Goal: Obtain resource: Obtain resource

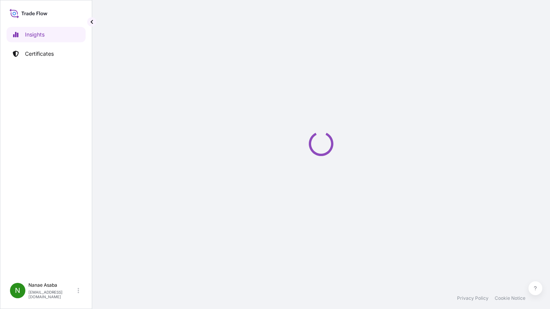
select select "2025"
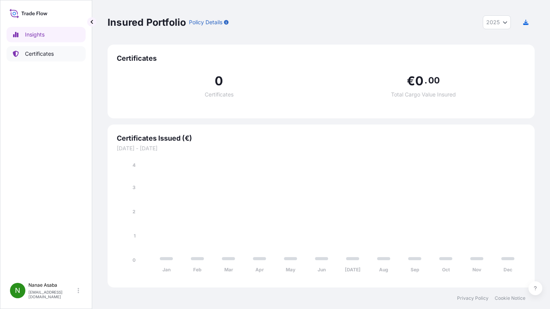
click at [40, 55] on p "Certificates" at bounding box center [39, 54] width 29 height 8
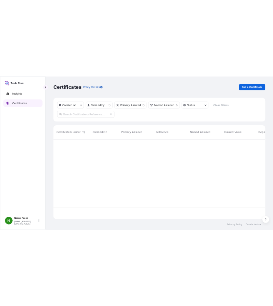
scroll to position [160, 421]
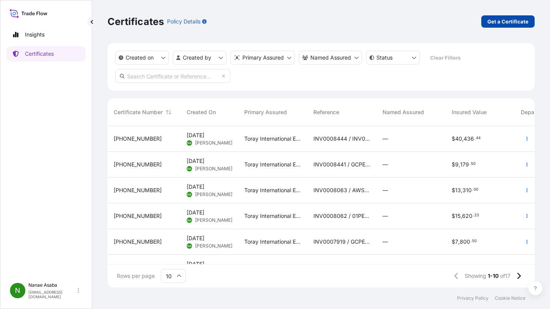
click at [516, 22] on p "Get a Certificate" at bounding box center [508, 22] width 41 height 8
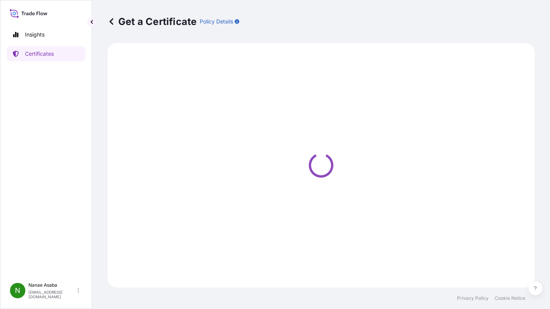
select select "Ocean Vessel"
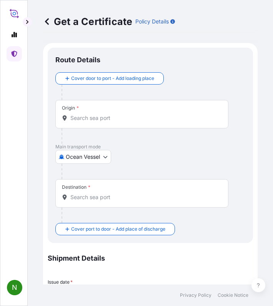
click at [86, 118] on input "Origin *" at bounding box center [144, 118] width 148 height 8
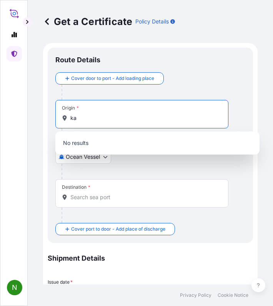
type input "k"
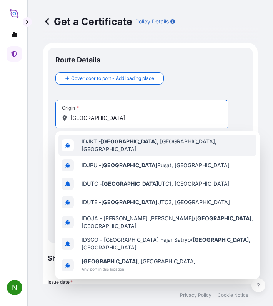
click at [187, 146] on div "IDJKT - [GEOGRAPHIC_DATA] , [GEOGRAPHIC_DATA], [GEOGRAPHIC_DATA]" at bounding box center [157, 145] width 198 height 22
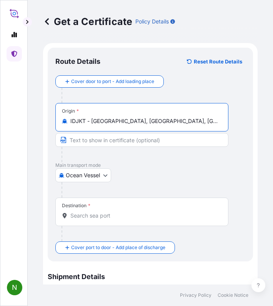
type input "IDJKT - [GEOGRAPHIC_DATA], [GEOGRAPHIC_DATA], [GEOGRAPHIC_DATA]"
click at [103, 203] on div "Destination *" at bounding box center [141, 211] width 173 height 28
click at [103, 212] on input "Destination *" at bounding box center [144, 216] width 148 height 8
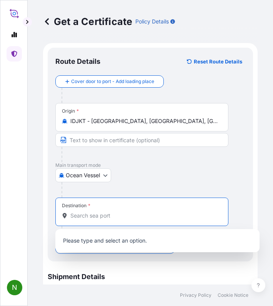
click at [97, 214] on input "Destination *" at bounding box center [144, 216] width 148 height 8
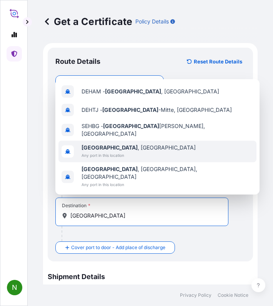
click at [141, 154] on div "[GEOGRAPHIC_DATA] , [GEOGRAPHIC_DATA] Any port in this location" at bounding box center [157, 152] width 198 height 22
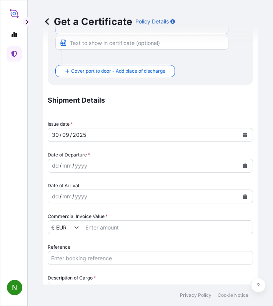
scroll to position [192, 0]
type input "[GEOGRAPHIC_DATA], [GEOGRAPHIC_DATA]"
click at [58, 169] on div "dd" at bounding box center [55, 165] width 8 height 9
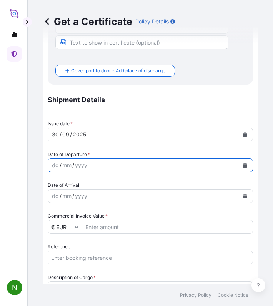
click at [241, 165] on button "Calendar" at bounding box center [245, 165] width 12 height 12
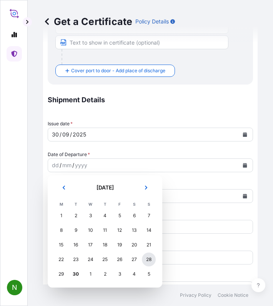
click at [149, 261] on div "28" at bounding box center [149, 259] width 14 height 14
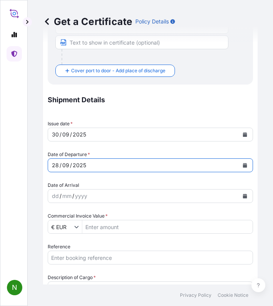
click at [75, 227] on icon "Show suggestions" at bounding box center [77, 227] width 4 height 2
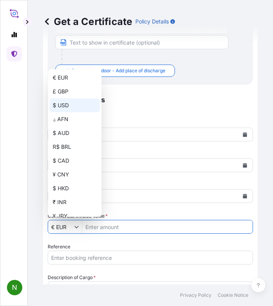
click at [64, 101] on div "$ USD" at bounding box center [75, 105] width 50 height 14
type input "$ USD"
click at [137, 229] on input "Commercial Invoice Value *" at bounding box center [167, 227] width 170 height 14
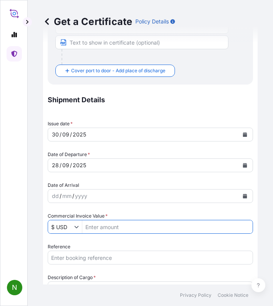
paste input "55.887,61"
type input "55.89"
click at [87, 256] on input "Reference" at bounding box center [150, 258] width 205 height 14
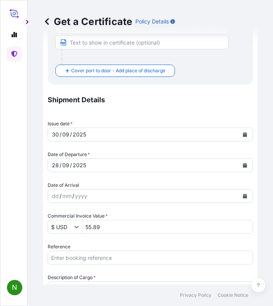
click at [70, 256] on input "Reference" at bounding box center [150, 258] width 205 height 14
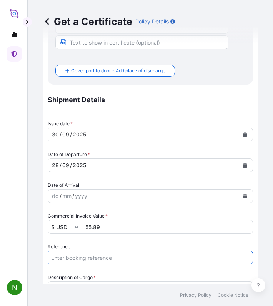
paste input "INV0008483"
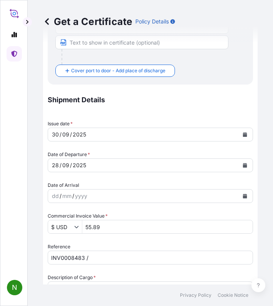
click at [139, 256] on input "INV0008483 /" at bounding box center [150, 258] width 205 height 14
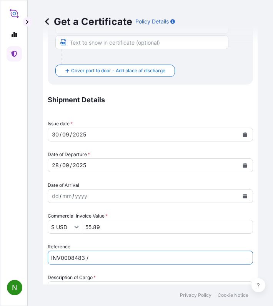
click at [106, 255] on input "INV0008483 /" at bounding box center [150, 258] width 205 height 14
paste input "JDEHAM-GCL2514397"
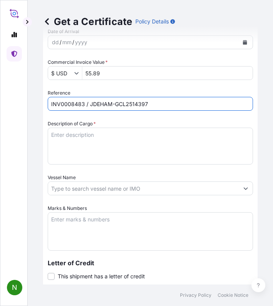
type input "INV0008483 / JDEHAM-GCL2514397"
click at [116, 154] on textarea "Description of Cargo *" at bounding box center [150, 146] width 205 height 37
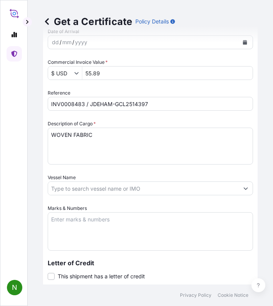
click at [73, 144] on textarea "WOVEN FABRIC" at bounding box center [150, 146] width 205 height 37
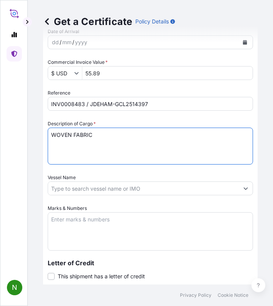
click at [108, 135] on textarea "WOVEN FABRIC" at bounding box center [150, 146] width 205 height 37
paste textarea "   …"
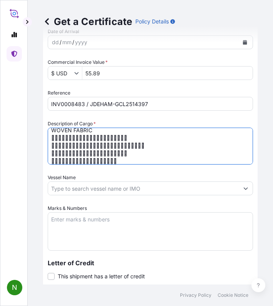
scroll to position [8, 0]
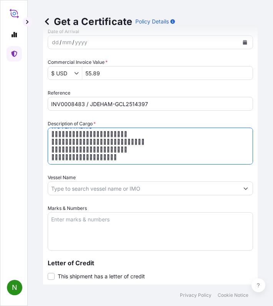
drag, startPoint x: 98, startPoint y: 130, endPoint x: 148, endPoint y: 182, distance: 72.3
click at [148, 182] on div "Shipment Details Issue date * 30 / 09 / 2025 Date of Departure * 28 / 09 / 2025…" at bounding box center [150, 165] width 205 height 461
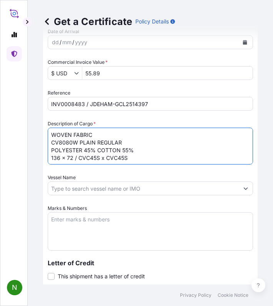
scroll to position [5, 0]
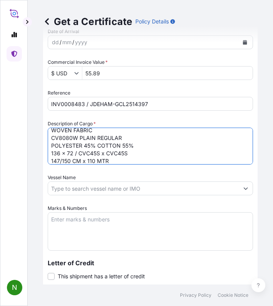
type textarea "WOVEN FABRIC CV8080W PLAIN REGULAR POLYESTER 45% COTTON 55% 136 x 72 / CVC45S x…"
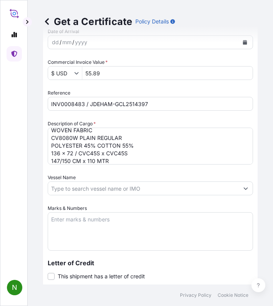
click at [128, 154] on textarea "WOVEN FABRIC CV8080W PLAIN REGULAR POLYESTER 45% COTTON 55% 136 x 72 / CVC45S x…" at bounding box center [150, 146] width 205 height 37
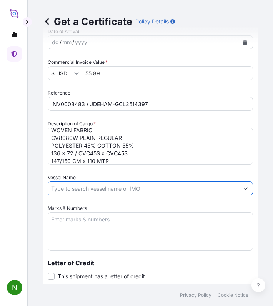
click at [128, 186] on input "Vessel Name" at bounding box center [143, 188] width 191 height 14
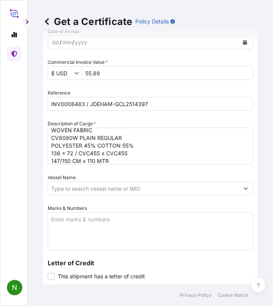
click at [93, 189] on input "Vessel Name" at bounding box center [143, 188] width 191 height 14
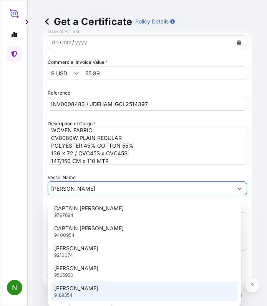
click at [78, 290] on p "DIMITRIS Y" at bounding box center [76, 288] width 44 height 8
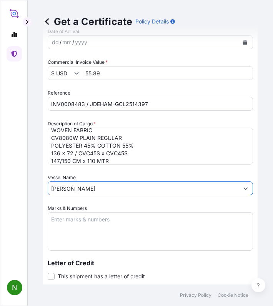
type input "DIMITRIS Y"
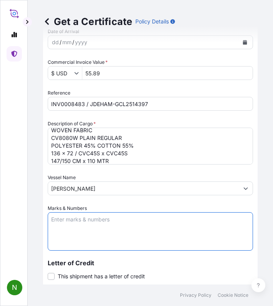
click at [82, 221] on textarea "Marks & Numbers" at bounding box center [150, 231] width 205 height 38
paste textarea "CTX-25-0456 KUMMEL & CO. GMBH HAMBURG - GERMANY PO-NO. B009716 ART. CV8080W CT/…"
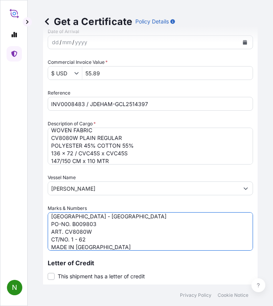
scroll to position [88, 0]
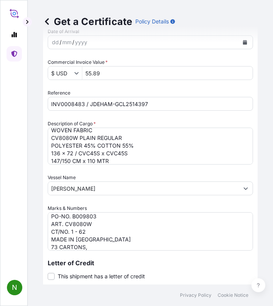
click at [94, 246] on textarea "CTX-25-0456 KUMMEL & CO. GMBH HAMBURG - GERMANY PO-NO. B009716 ART. CV8080W CT/…" at bounding box center [150, 231] width 205 height 38
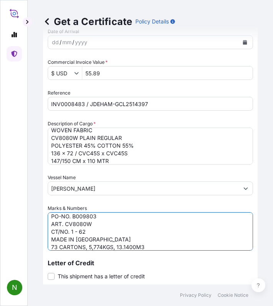
scroll to position [484, 0]
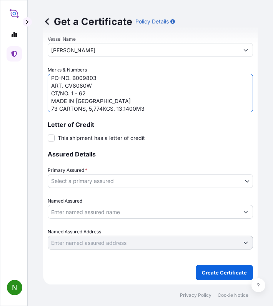
type textarea "CTX-25-0456 KUMMEL & CO. GMBH HAMBURG - GERMANY PO-NO. B009716 ART. CV8080W CT/…"
click at [76, 179] on body "N Get a Certificate Policy Details Route Details Reset Route Details Cover door…" at bounding box center [136, 153] width 273 height 306
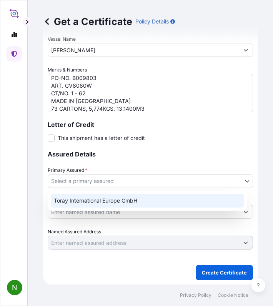
click at [75, 197] on div "Toray International Europe GmbH" at bounding box center [147, 201] width 193 height 14
select select "31809"
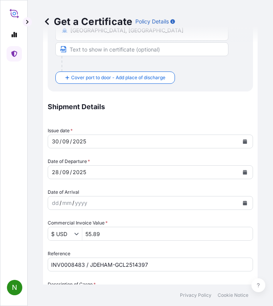
scroll to position [215, 0]
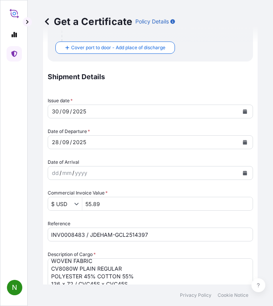
click at [108, 201] on input "55.89" at bounding box center [167, 204] width 170 height 14
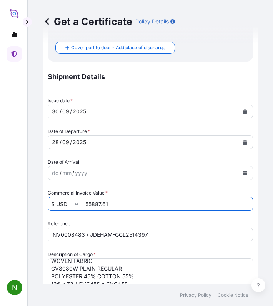
type input "55,887.61"
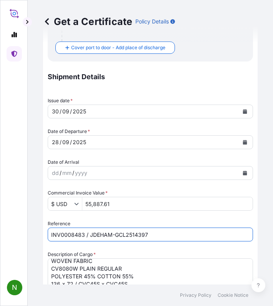
click at [173, 232] on input "INV0008483 / JDEHAM-GCL2514397" at bounding box center [150, 234] width 205 height 14
click at [139, 162] on div "Date of Arrival dd / mm / yyyy" at bounding box center [150, 169] width 205 height 22
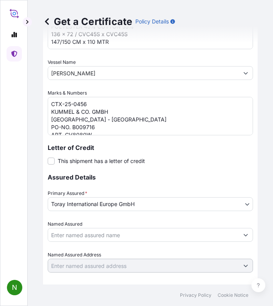
scroll to position [484, 0]
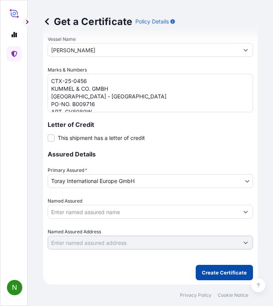
click at [206, 270] on p "Create Certificate" at bounding box center [224, 273] width 45 height 8
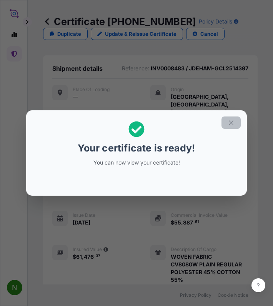
click at [225, 125] on button "button" at bounding box center [230, 122] width 19 height 12
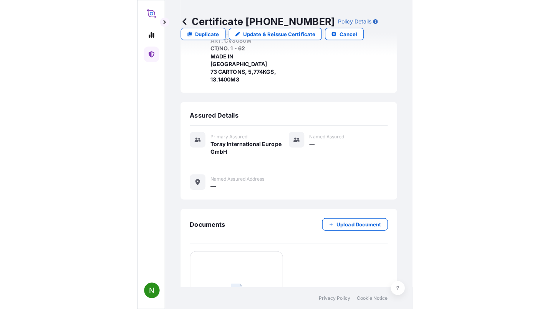
scroll to position [422, 0]
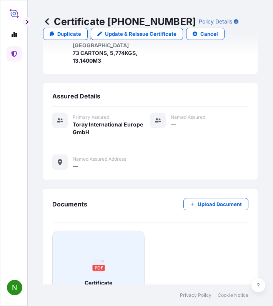
drag, startPoint x: 86, startPoint y: 227, endPoint x: 103, endPoint y: 223, distance: 17.8
click at [103, 259] on icon at bounding box center [98, 265] width 11 height 13
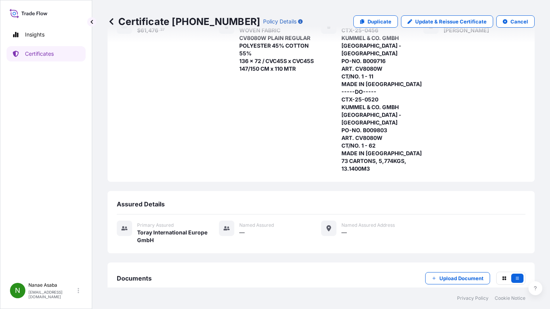
scroll to position [153, 0]
